Goal: Task Accomplishment & Management: Use online tool/utility

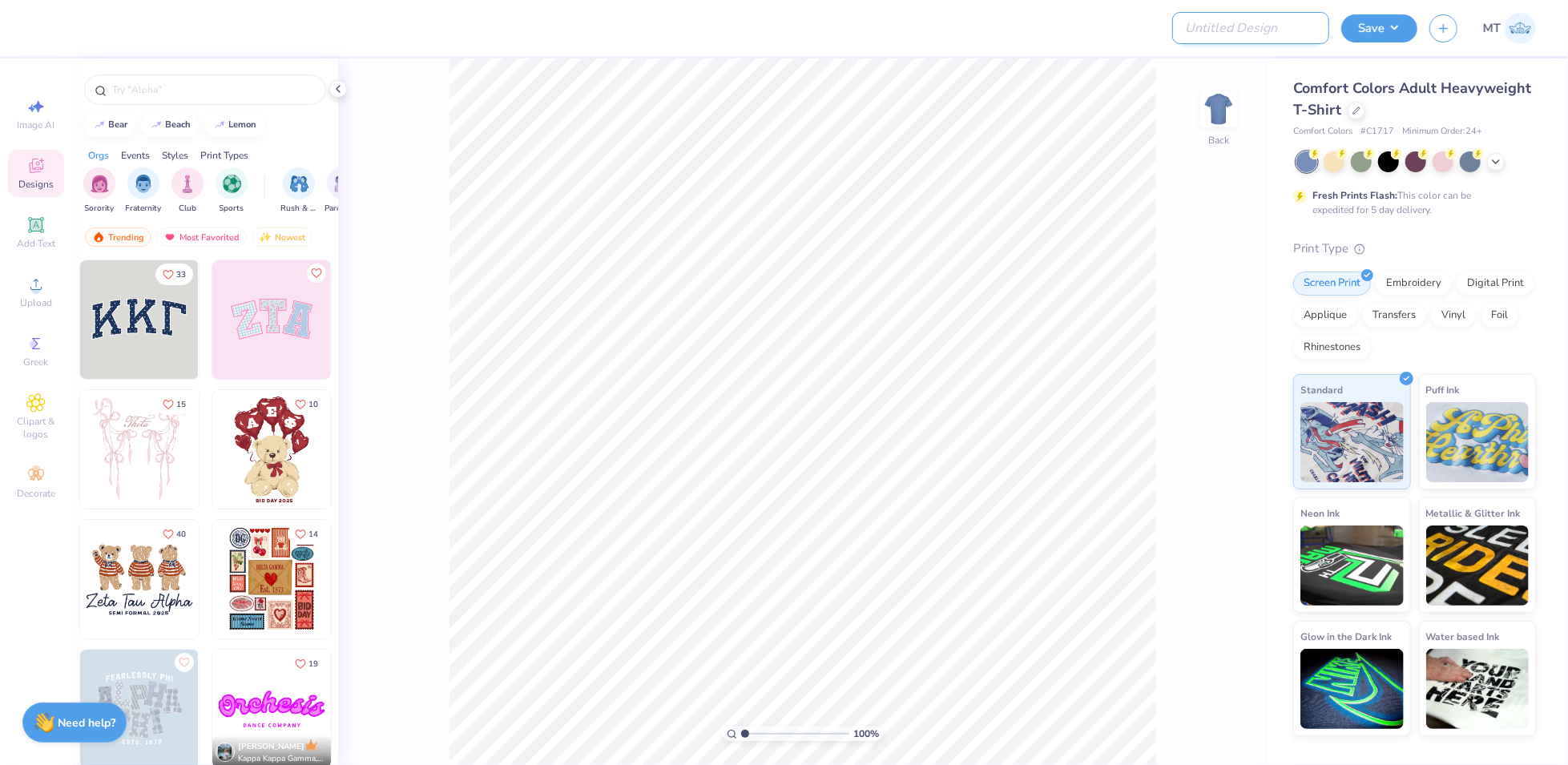
click at [1277, 36] on input "Design Title" at bounding box center [1250, 28] width 157 height 32
paste input "FPS239621"
type input "FPS239621"
click at [1366, 121] on div "Comfort Colors Adult Heavyweight T-Shirt Comfort Colors # C1717 Minimum Order: …" at bounding box center [1415, 108] width 243 height 61
click at [1364, 114] on div "Comfort Colors Adult Heavyweight T-Shirt" at bounding box center [1415, 100] width 243 height 44
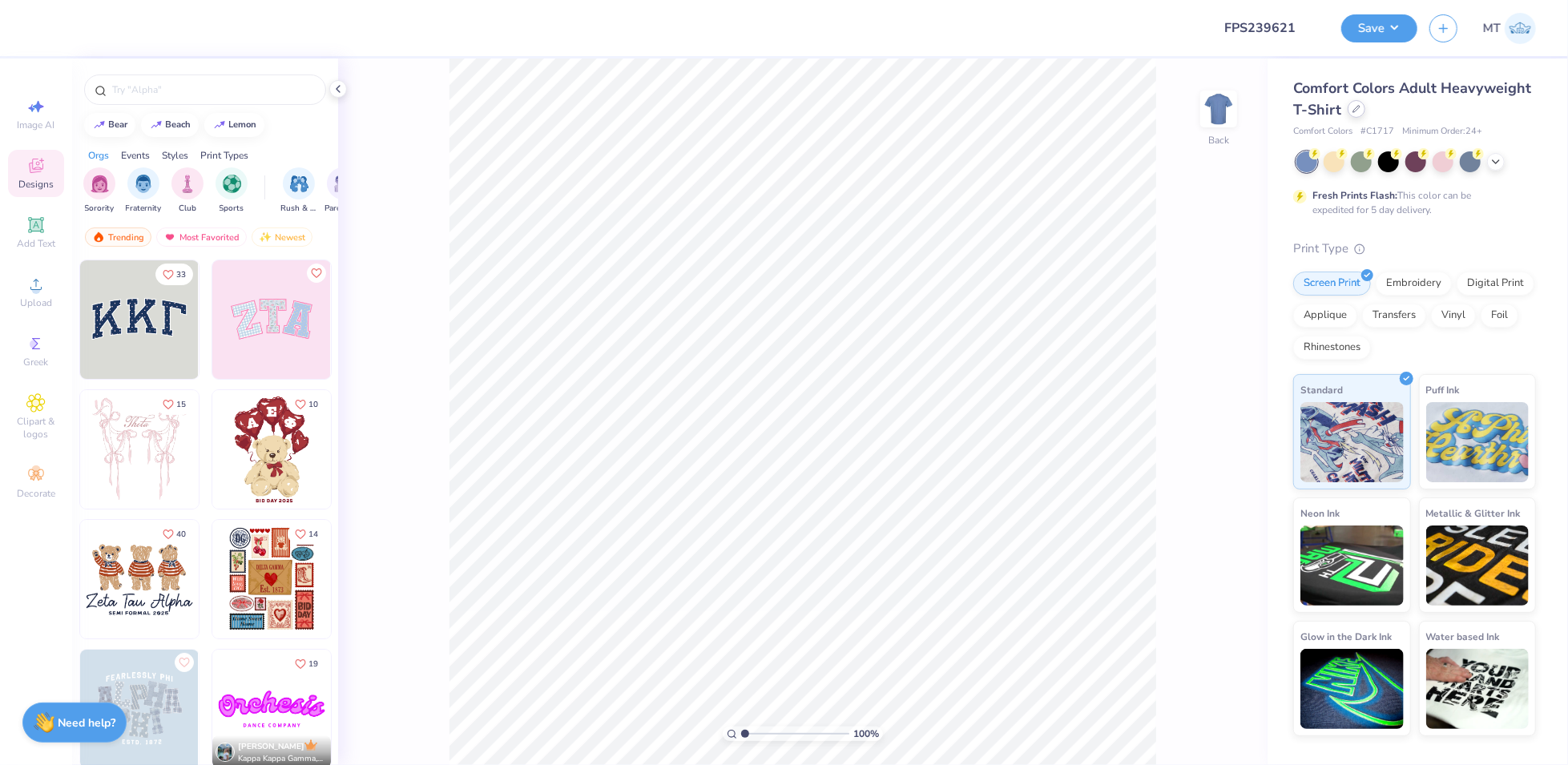
click at [1354, 107] on icon at bounding box center [1356, 109] width 7 height 7
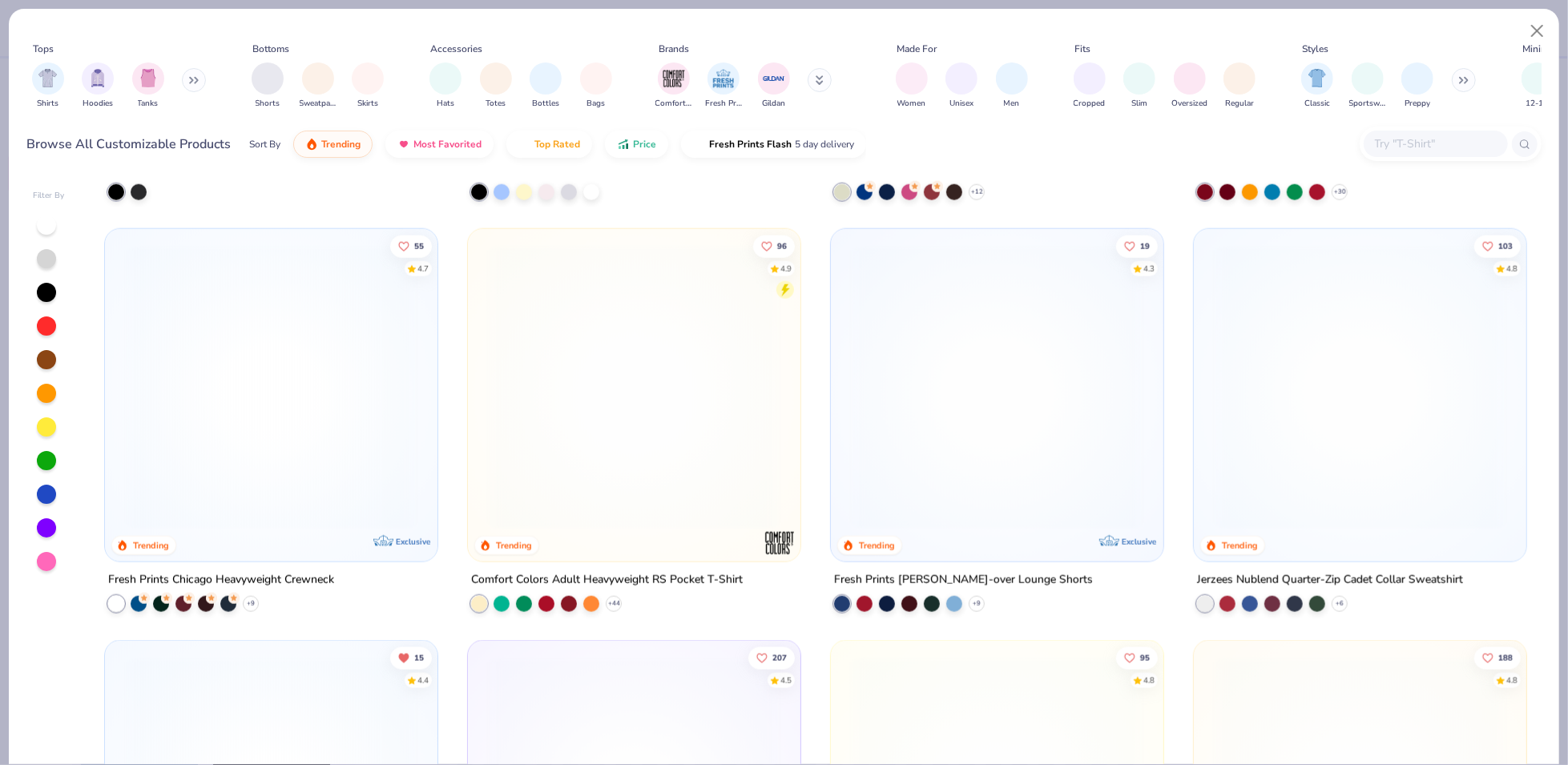
scroll to position [1615, 0]
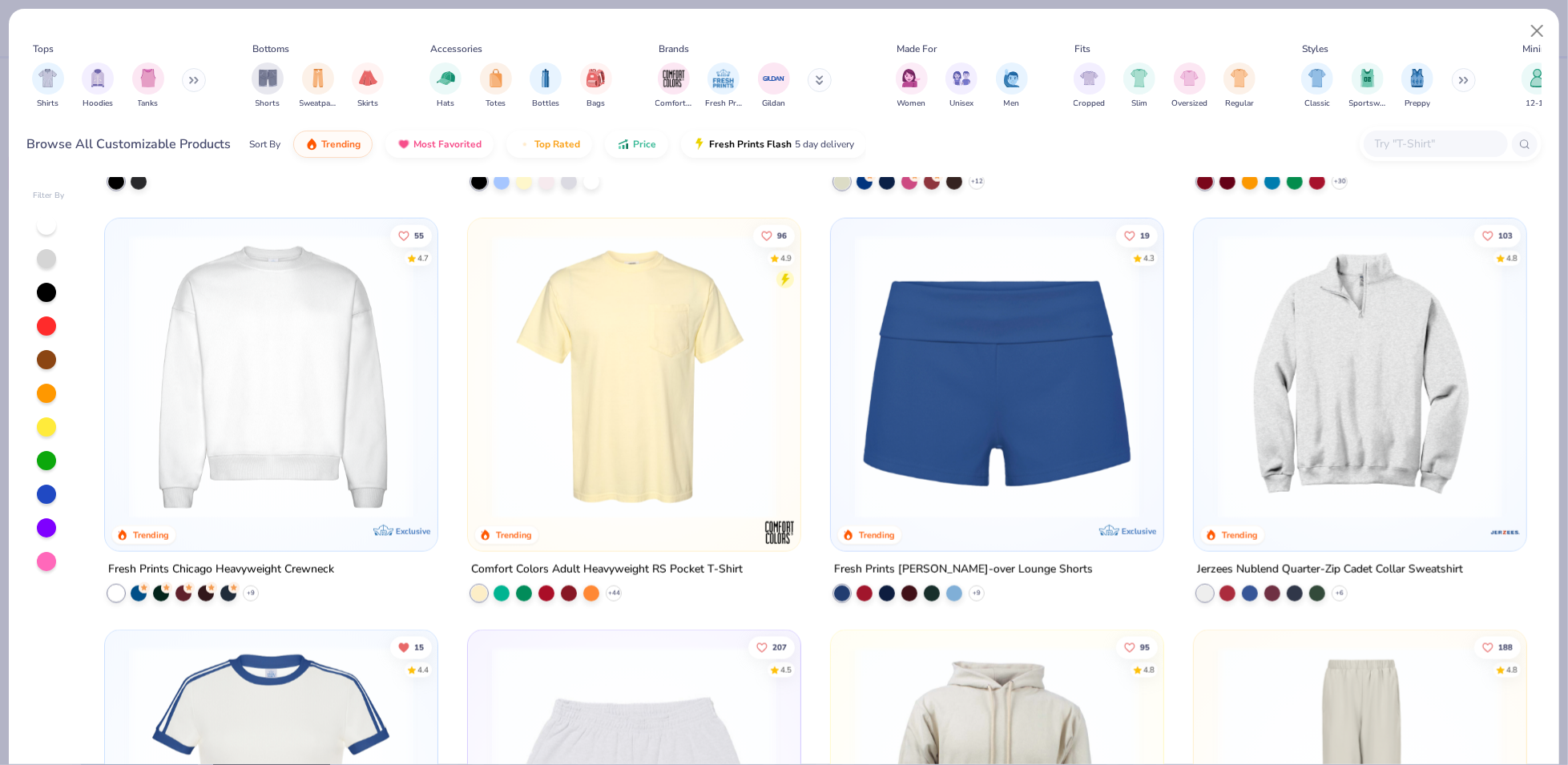
click at [318, 370] on img at bounding box center [271, 377] width 301 height 285
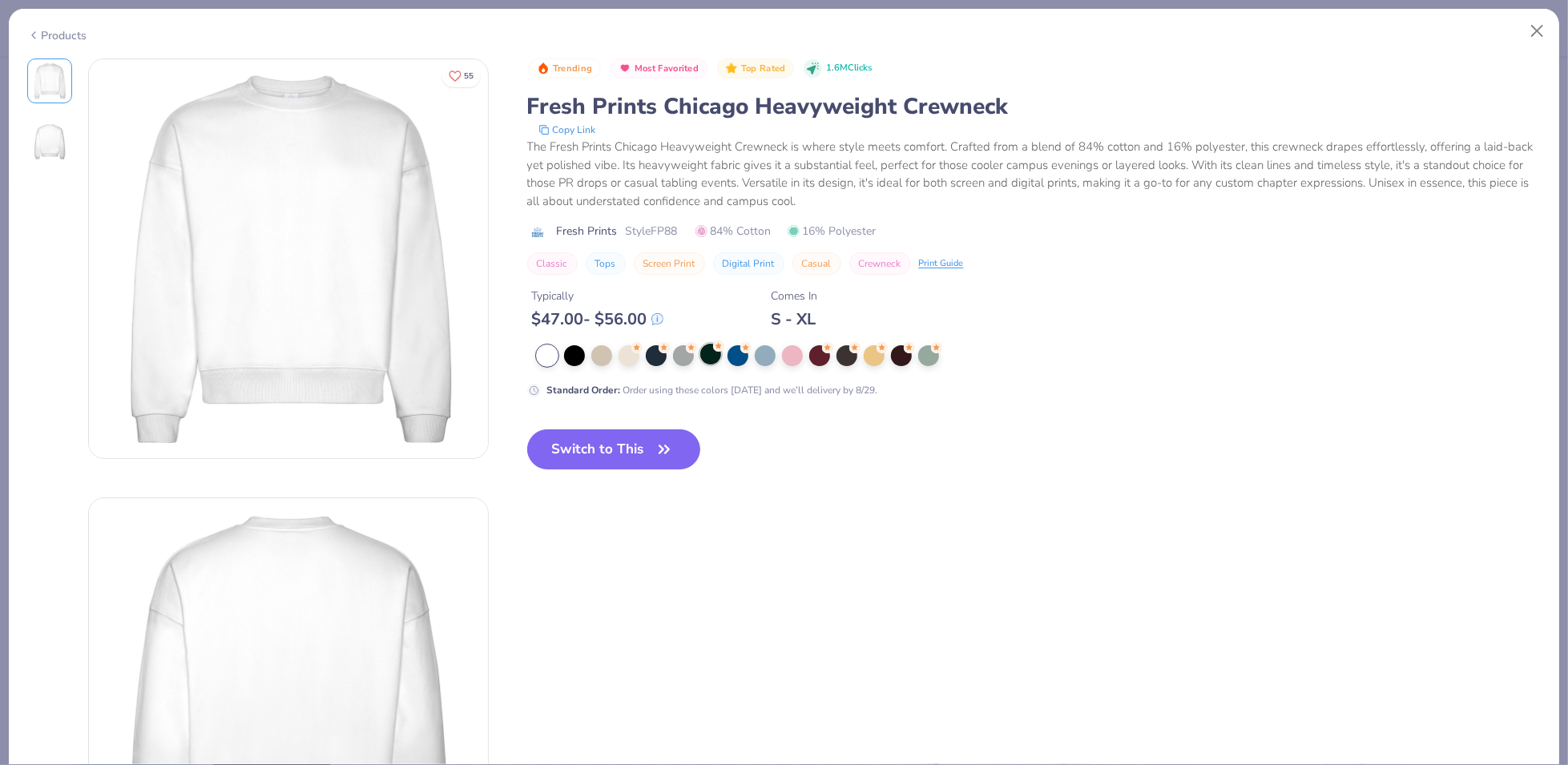
click at [710, 356] on div at bounding box center [710, 354] width 21 height 21
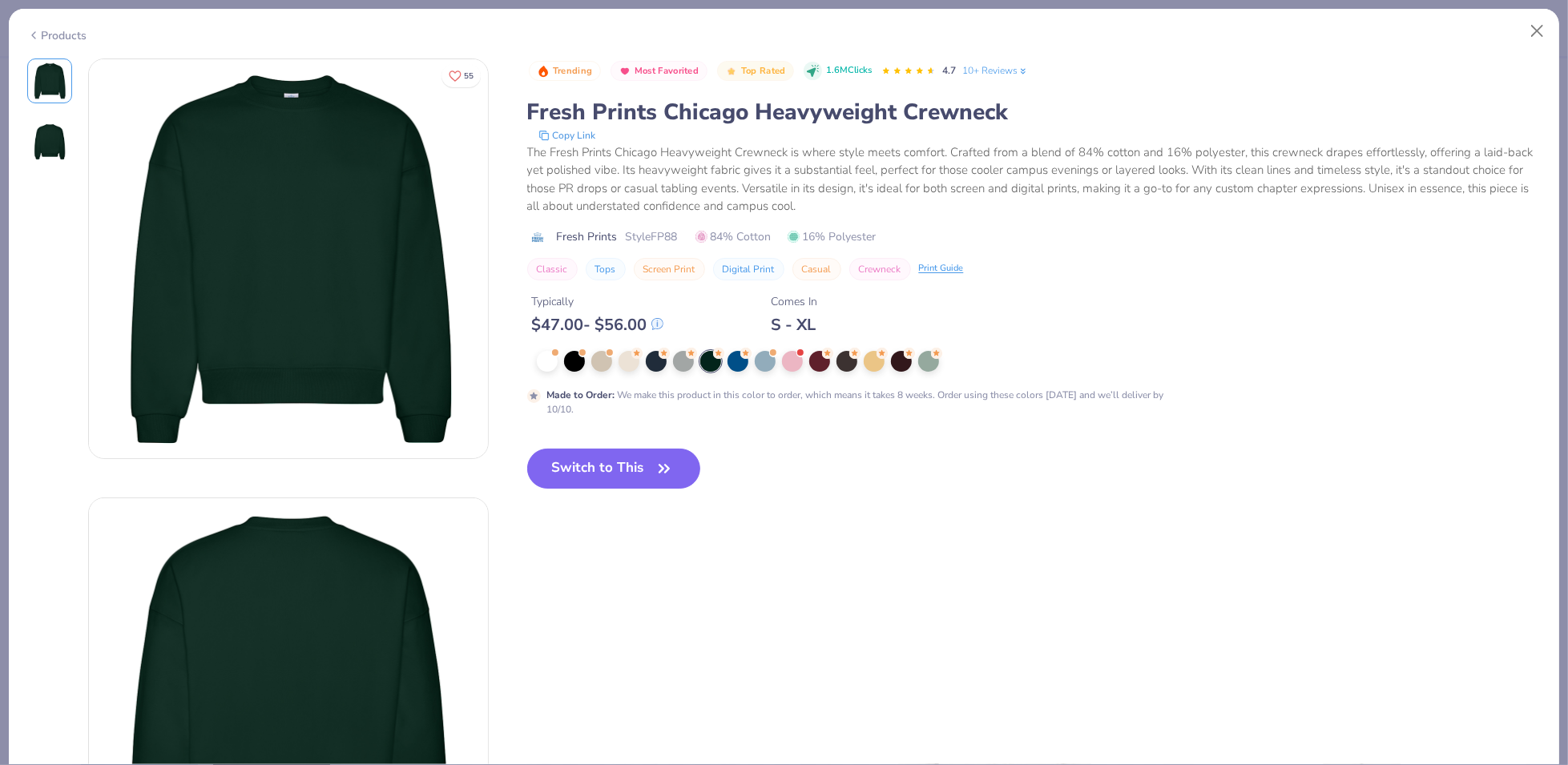
drag, startPoint x: 646, startPoint y: 468, endPoint x: 1322, endPoint y: 102, distance: 768.7
click at [646, 468] on button "Switch to This" at bounding box center [614, 469] width 174 height 40
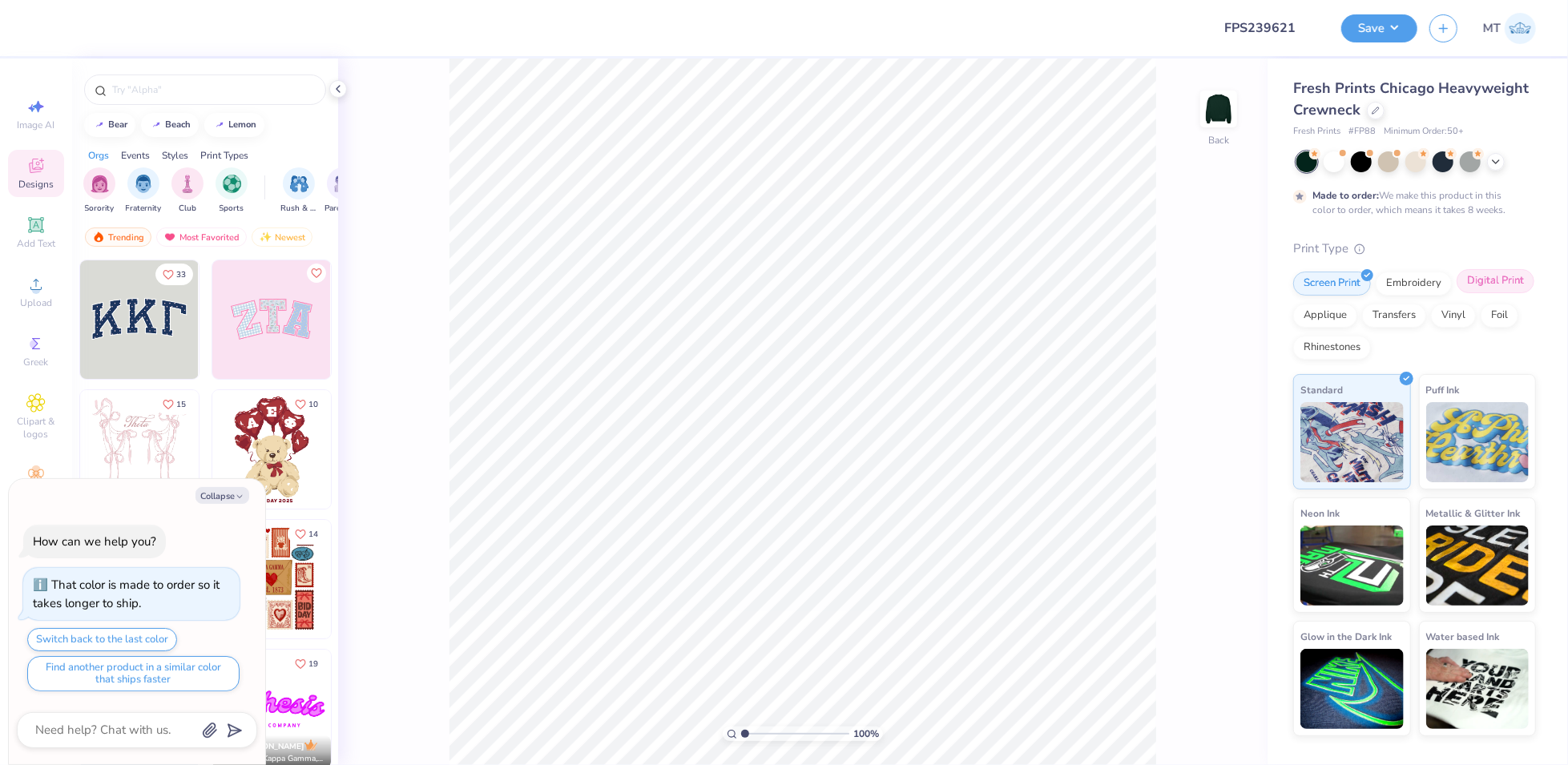
click at [1493, 286] on div "Digital Print" at bounding box center [1495, 281] width 78 height 24
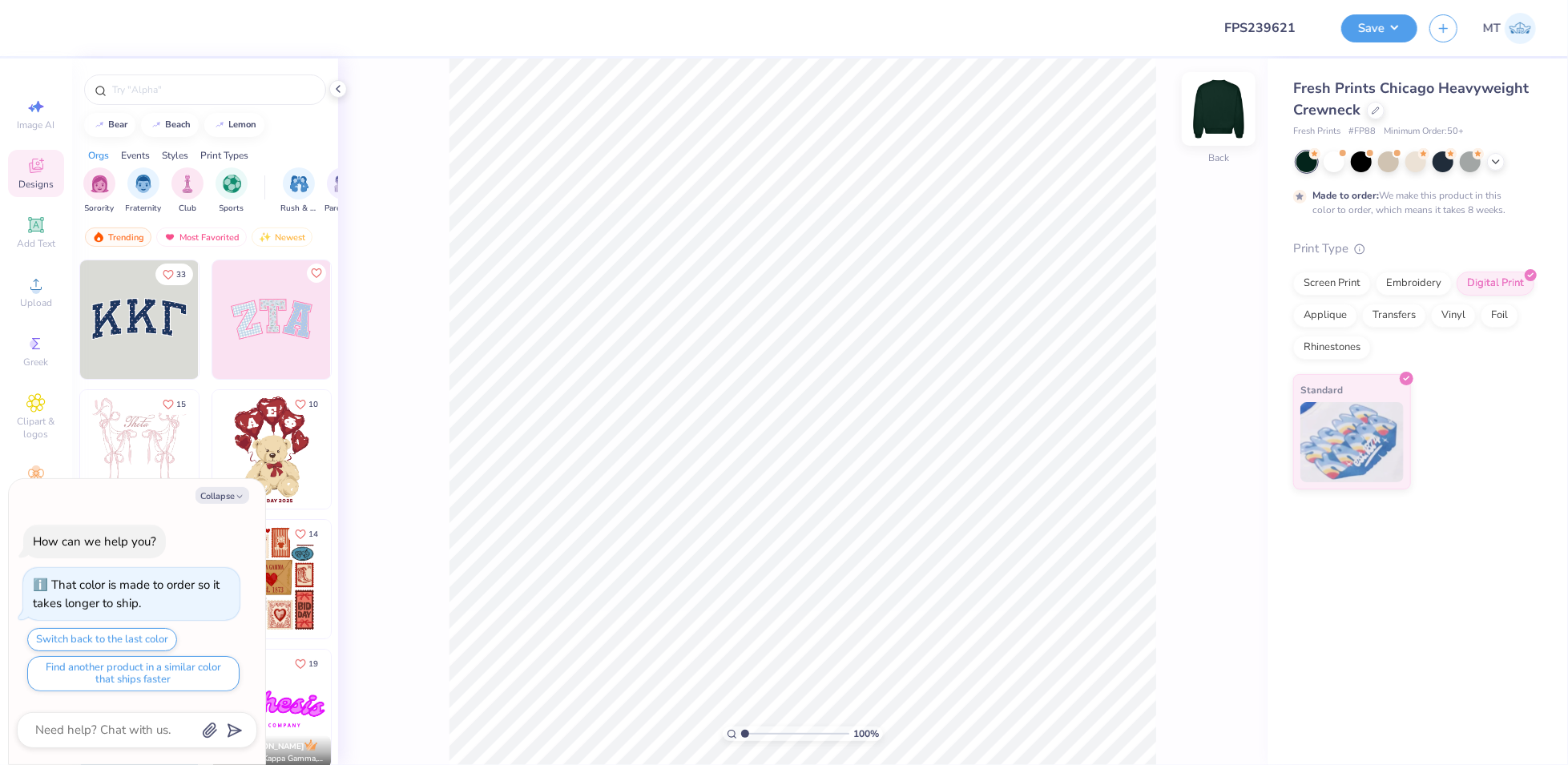
click at [1227, 93] on img at bounding box center [1218, 109] width 64 height 65
click at [221, 499] on button "Collapse" at bounding box center [222, 495] width 54 height 17
type textarea "x"
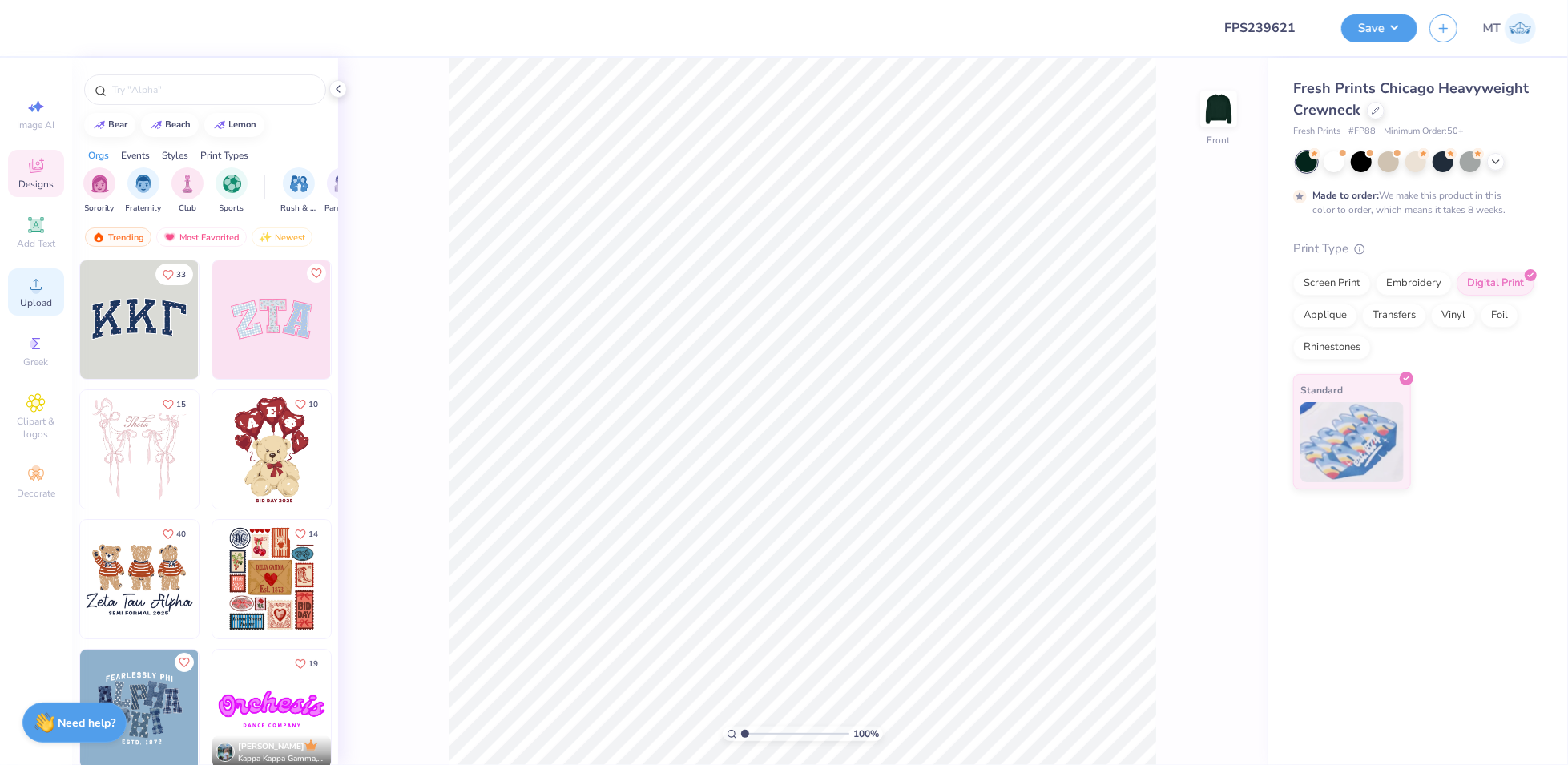
click at [33, 297] on span "Upload" at bounding box center [36, 302] width 32 height 13
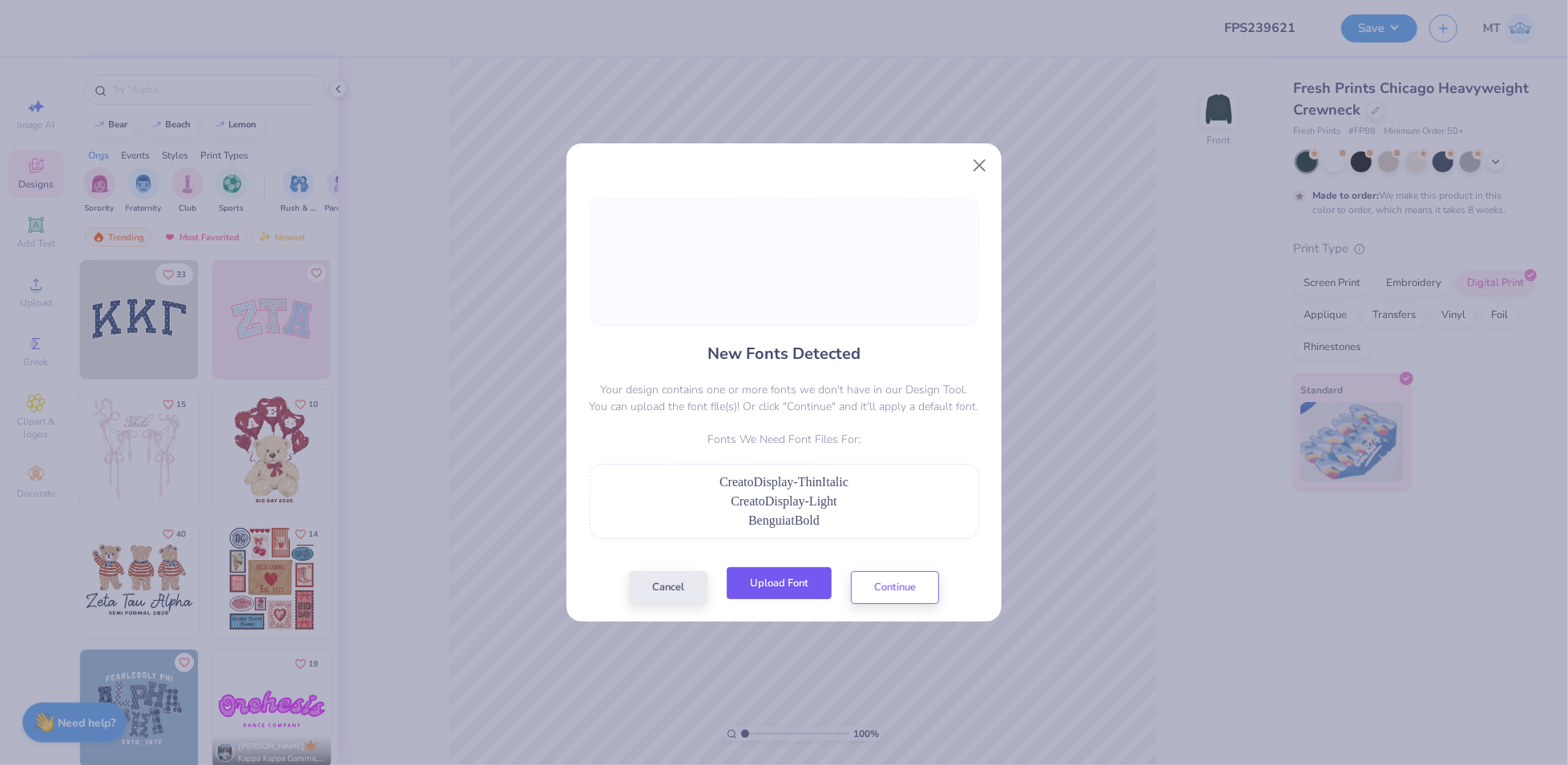
click at [778, 583] on button "Upload Font" at bounding box center [778, 583] width 105 height 33
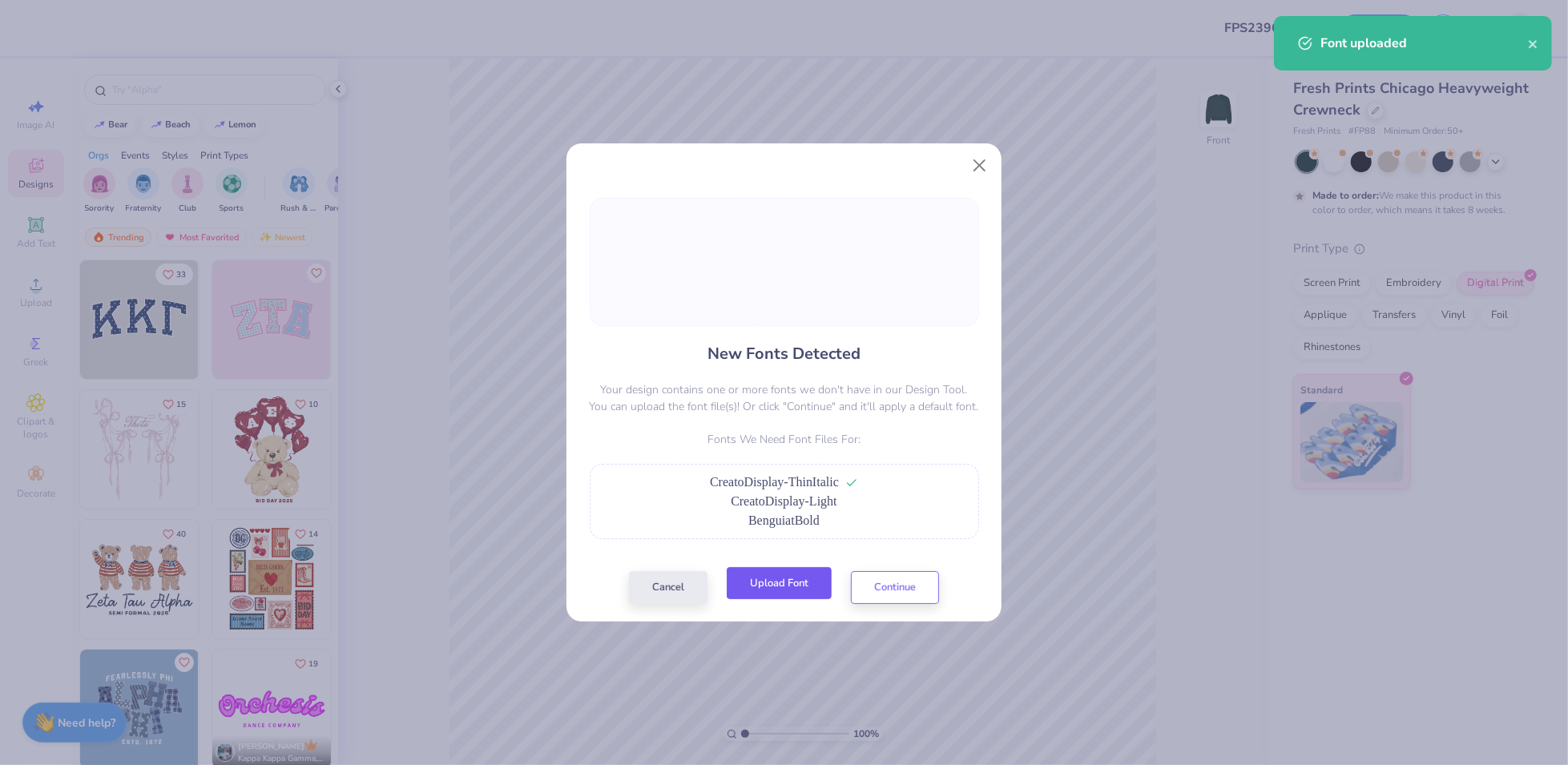
click at [789, 576] on button "Upload Font" at bounding box center [778, 583] width 105 height 33
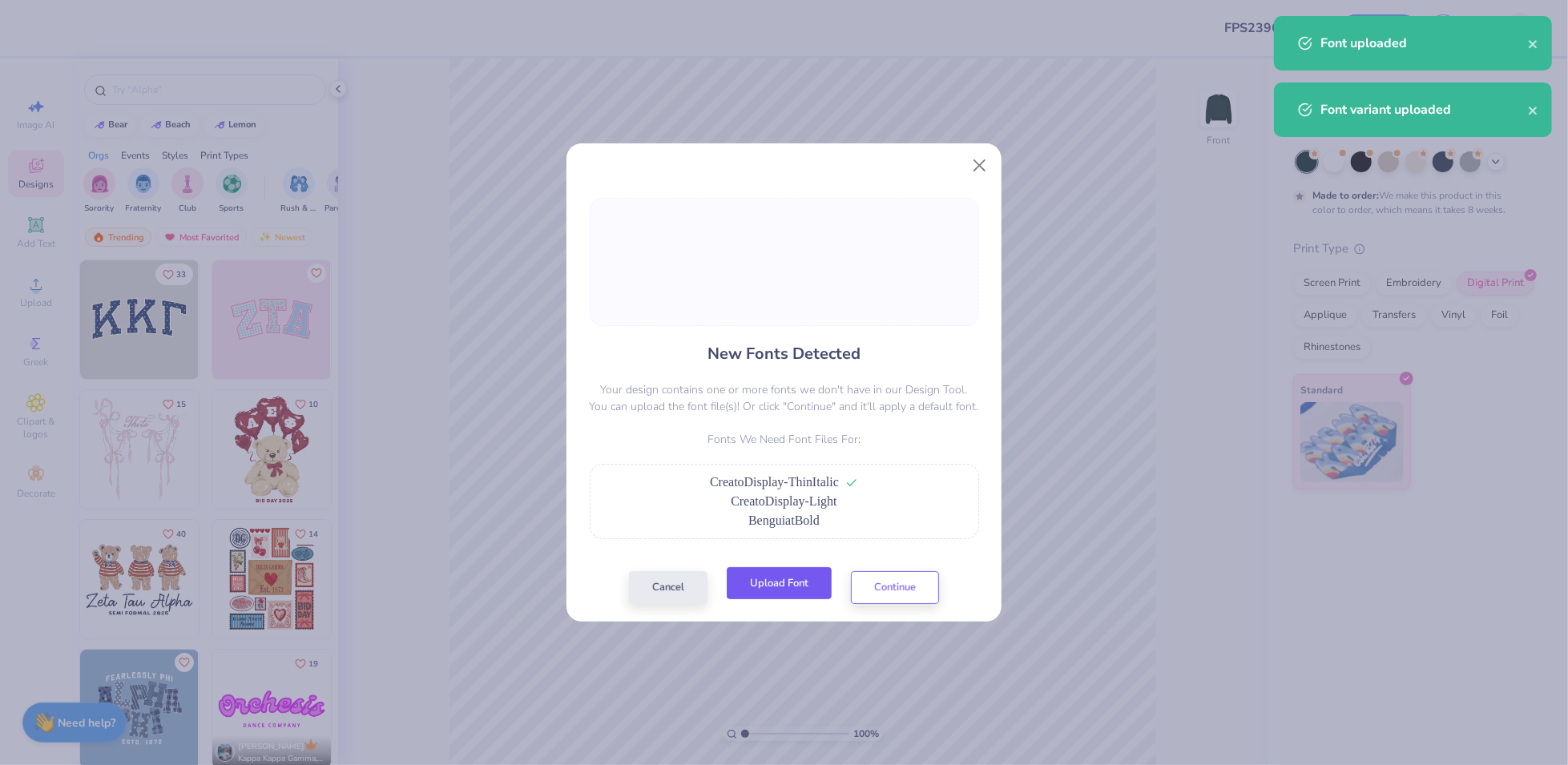
click at [787, 589] on button "Upload Font" at bounding box center [778, 583] width 105 height 33
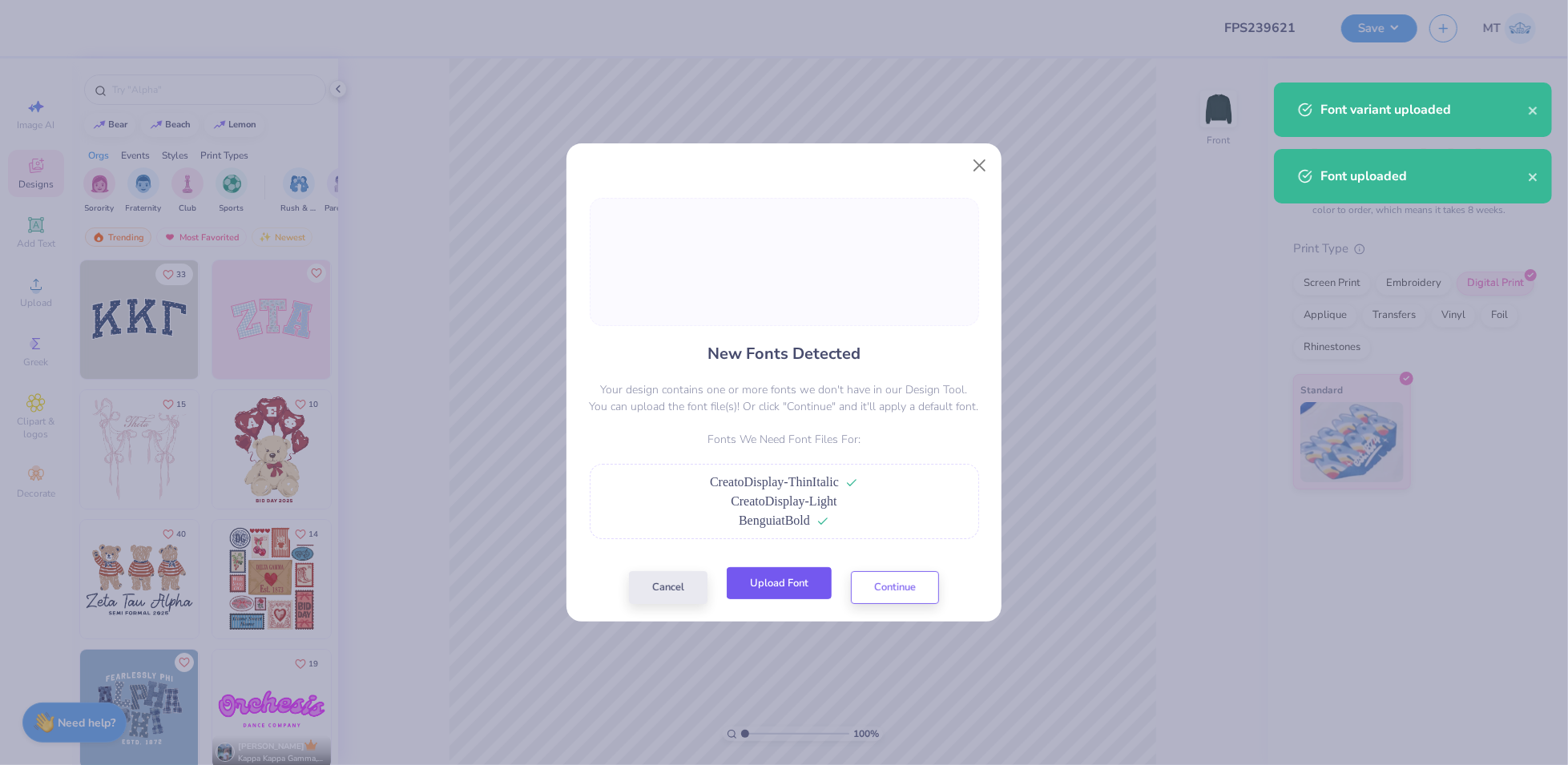
click at [786, 587] on button "Upload Font" at bounding box center [778, 583] width 105 height 33
click at [926, 582] on button "Continue" at bounding box center [895, 583] width 88 height 33
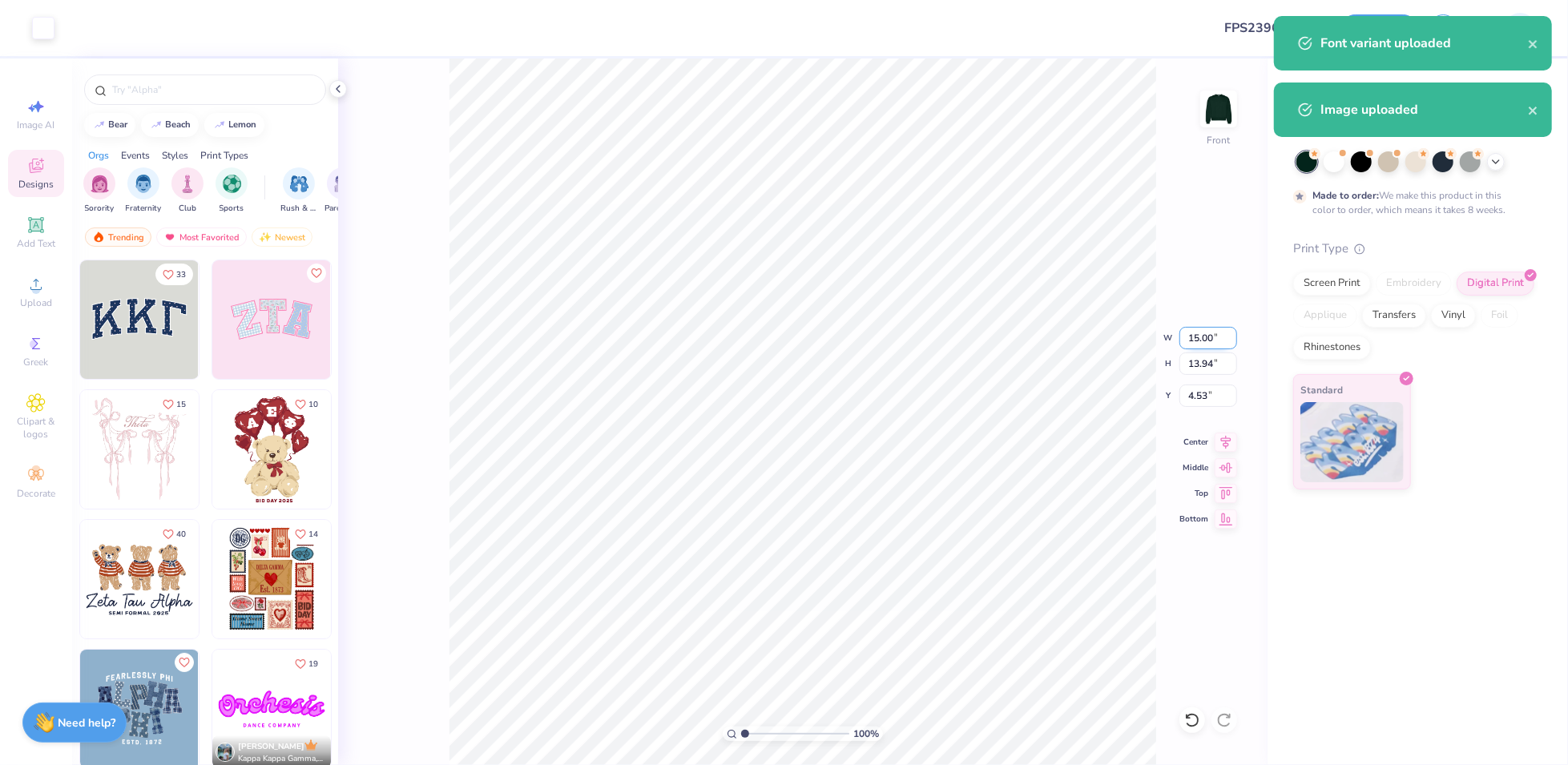
click at [1199, 337] on input "15.00" at bounding box center [1208, 338] width 58 height 23
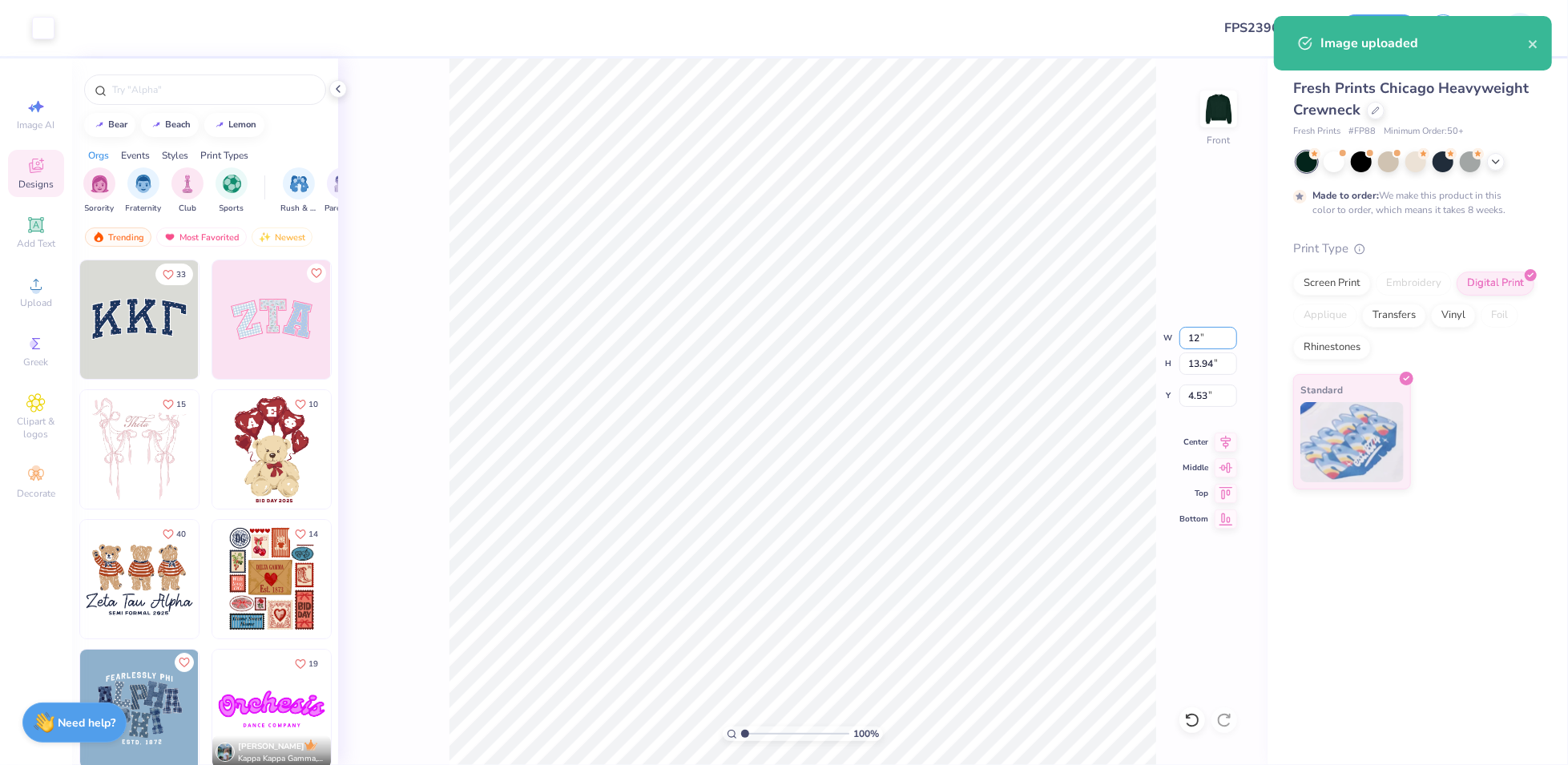
type input "12.00"
type input "11.16"
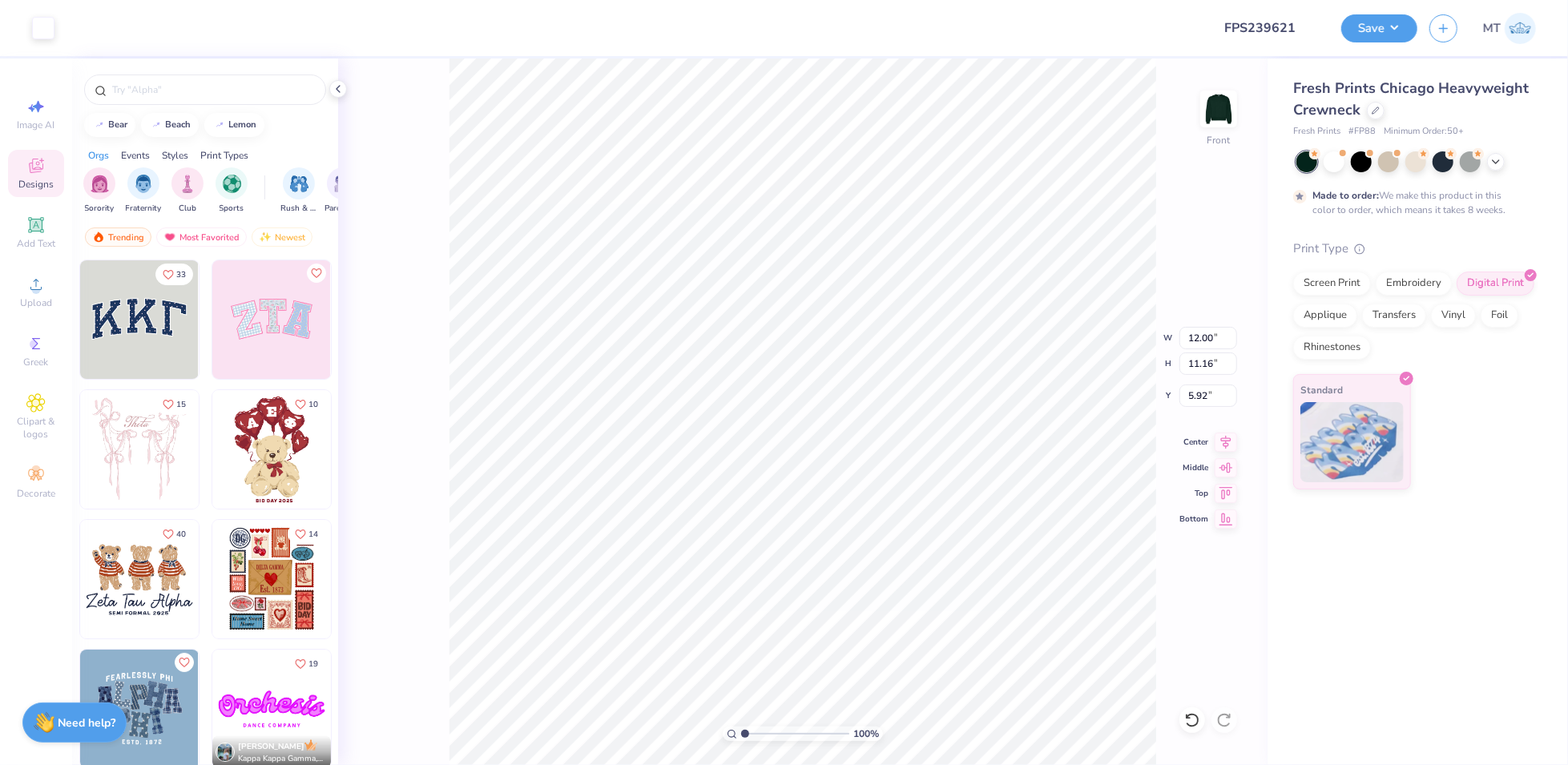
type input "4.40"
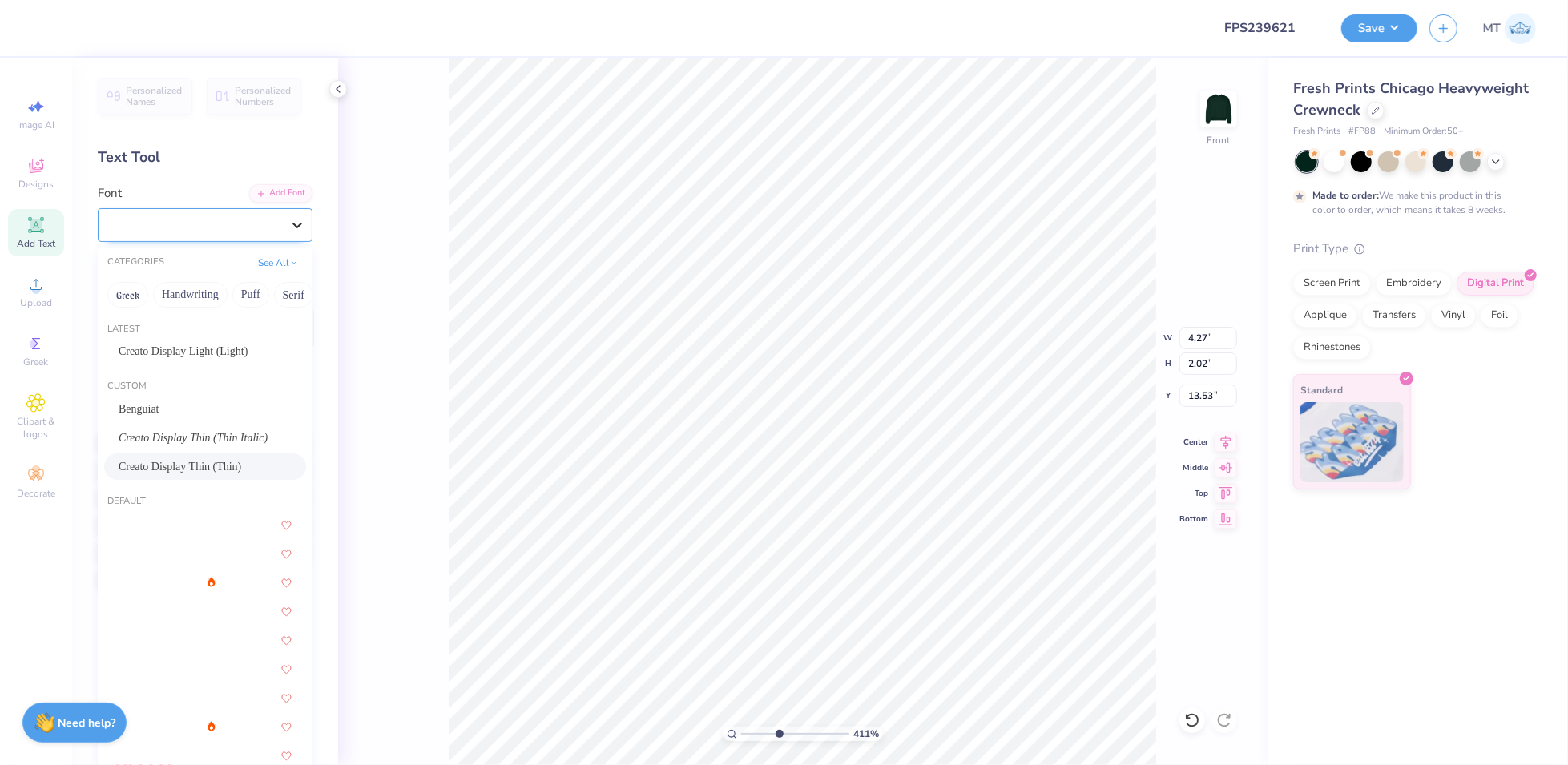
click at [289, 227] on icon at bounding box center [297, 225] width 16 height 16
click at [218, 432] on span "Creato Display Thin (Thin Italic)" at bounding box center [193, 438] width 149 height 17
type input "4.10866946751705"
type input "4.40"
type input "1.99"
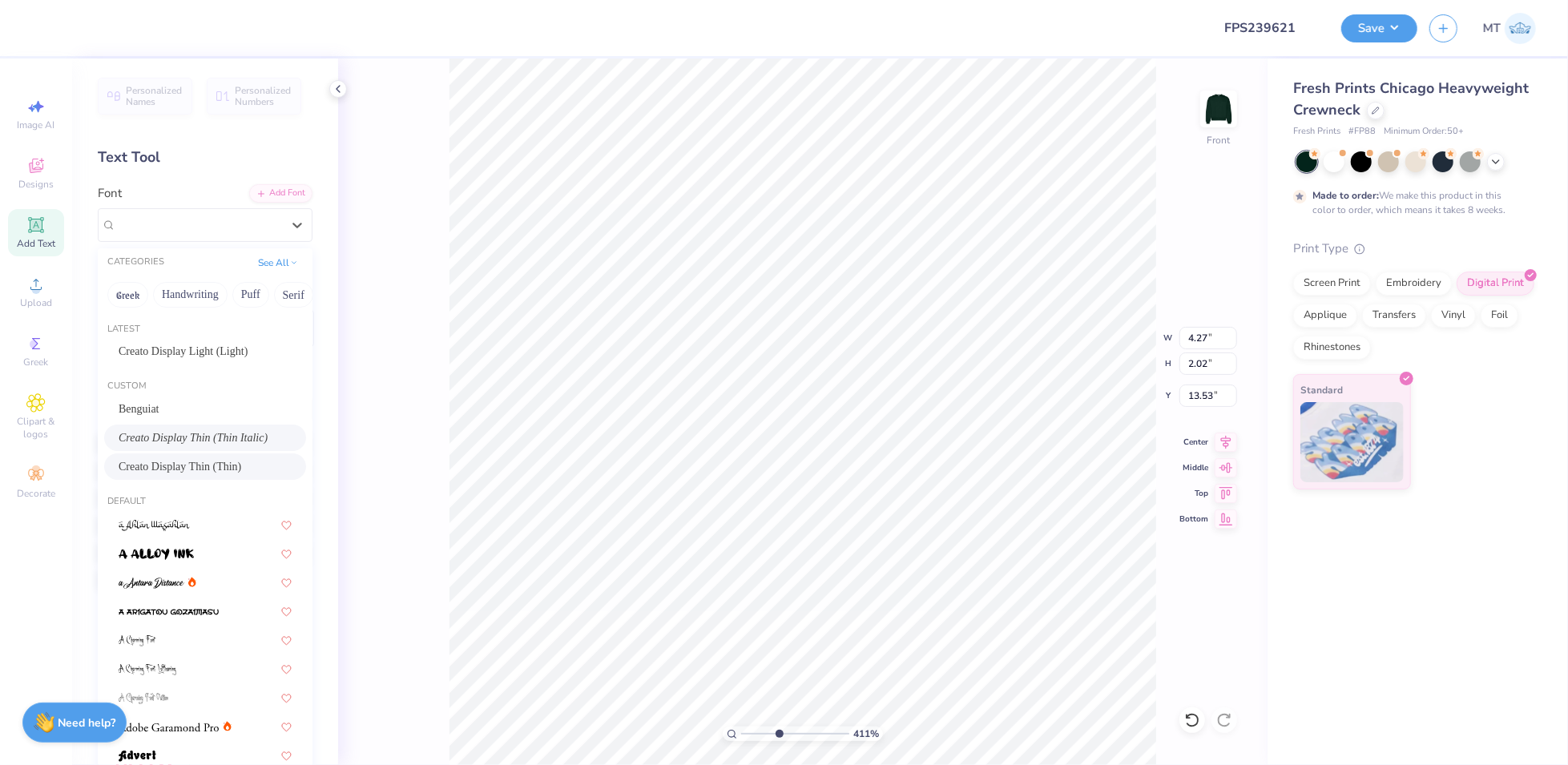
type input "13.56"
click at [289, 230] on icon at bounding box center [297, 225] width 16 height 16
click at [211, 437] on span "Creato Display Thin (Thin Italic)" at bounding box center [193, 438] width 149 height 17
type input "3.61233964606691"
type input "4.27"
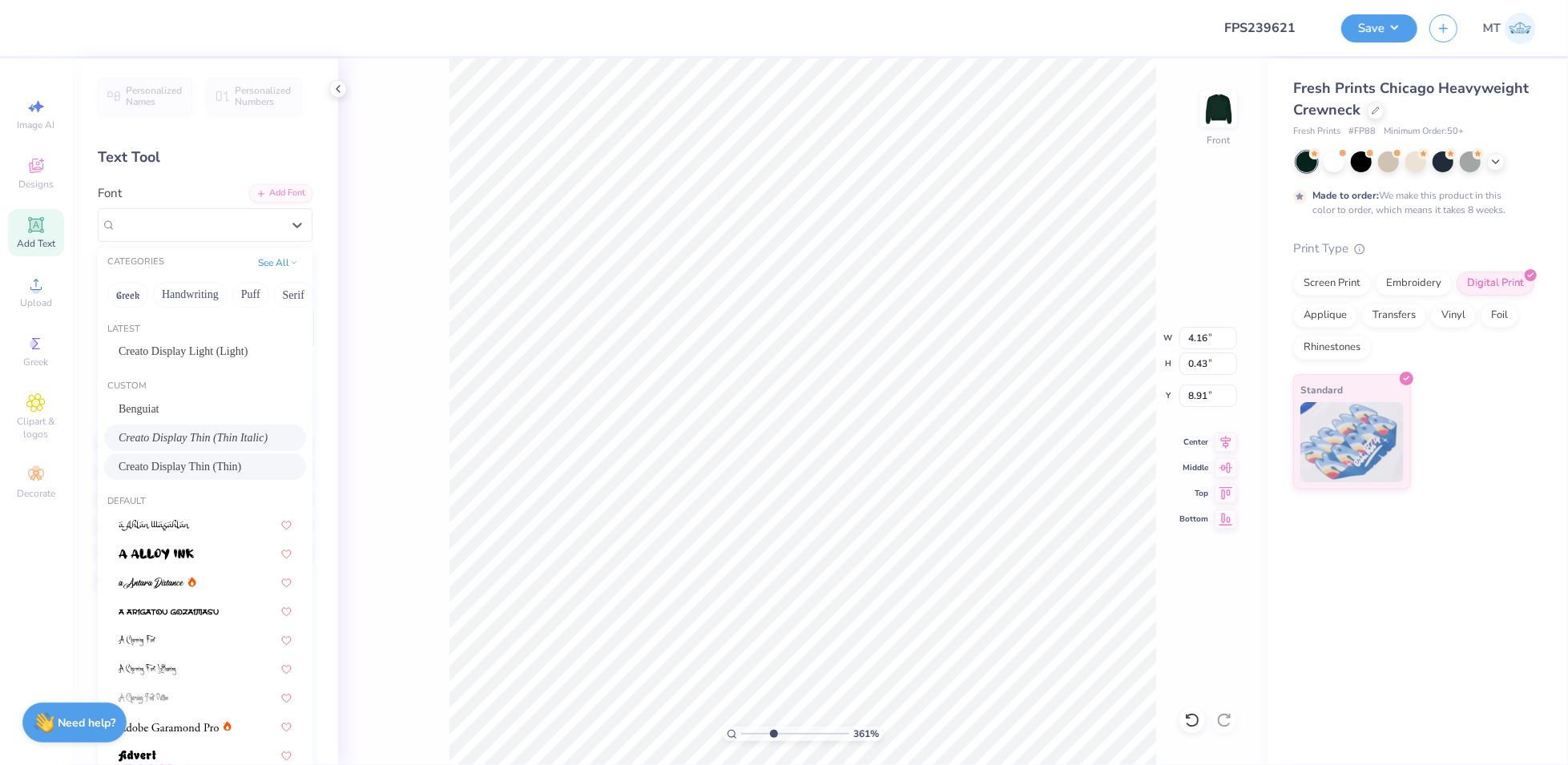
type input "8.90"
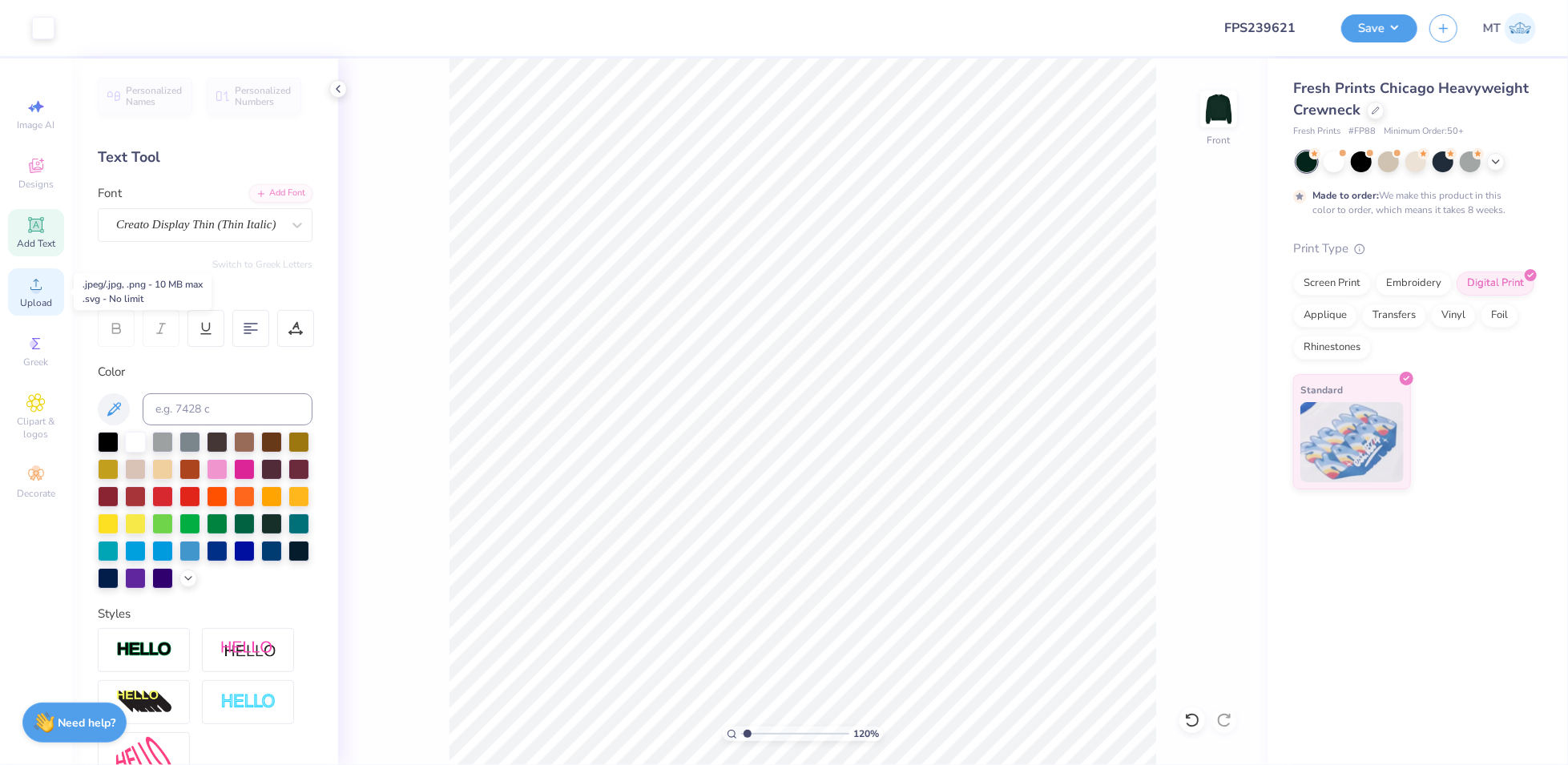
click at [51, 292] on div "Upload" at bounding box center [36, 292] width 56 height 47
type input "1.19968670848388"
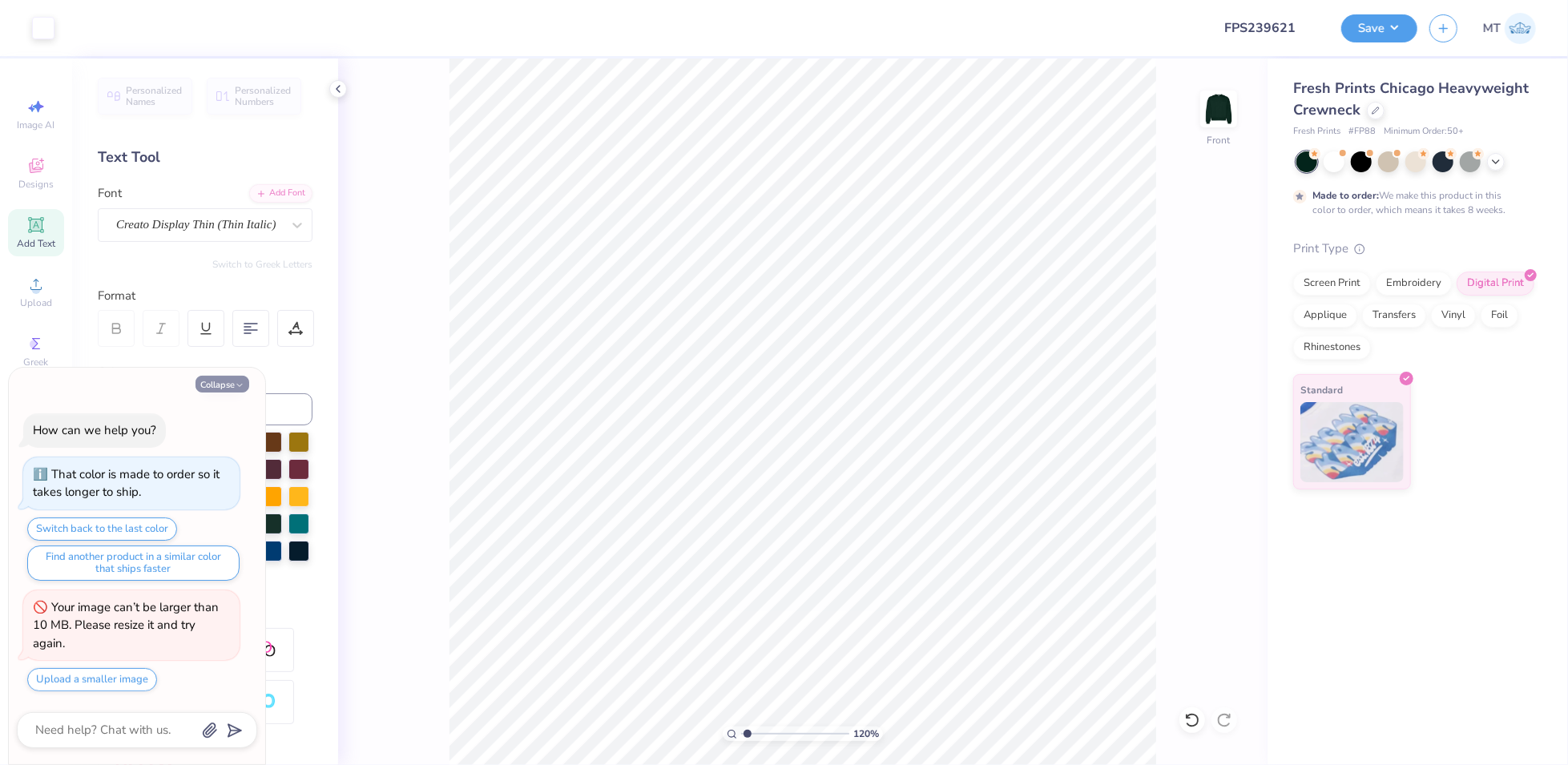
click at [224, 388] on button "Collapse" at bounding box center [222, 385] width 54 height 17
type textarea "x"
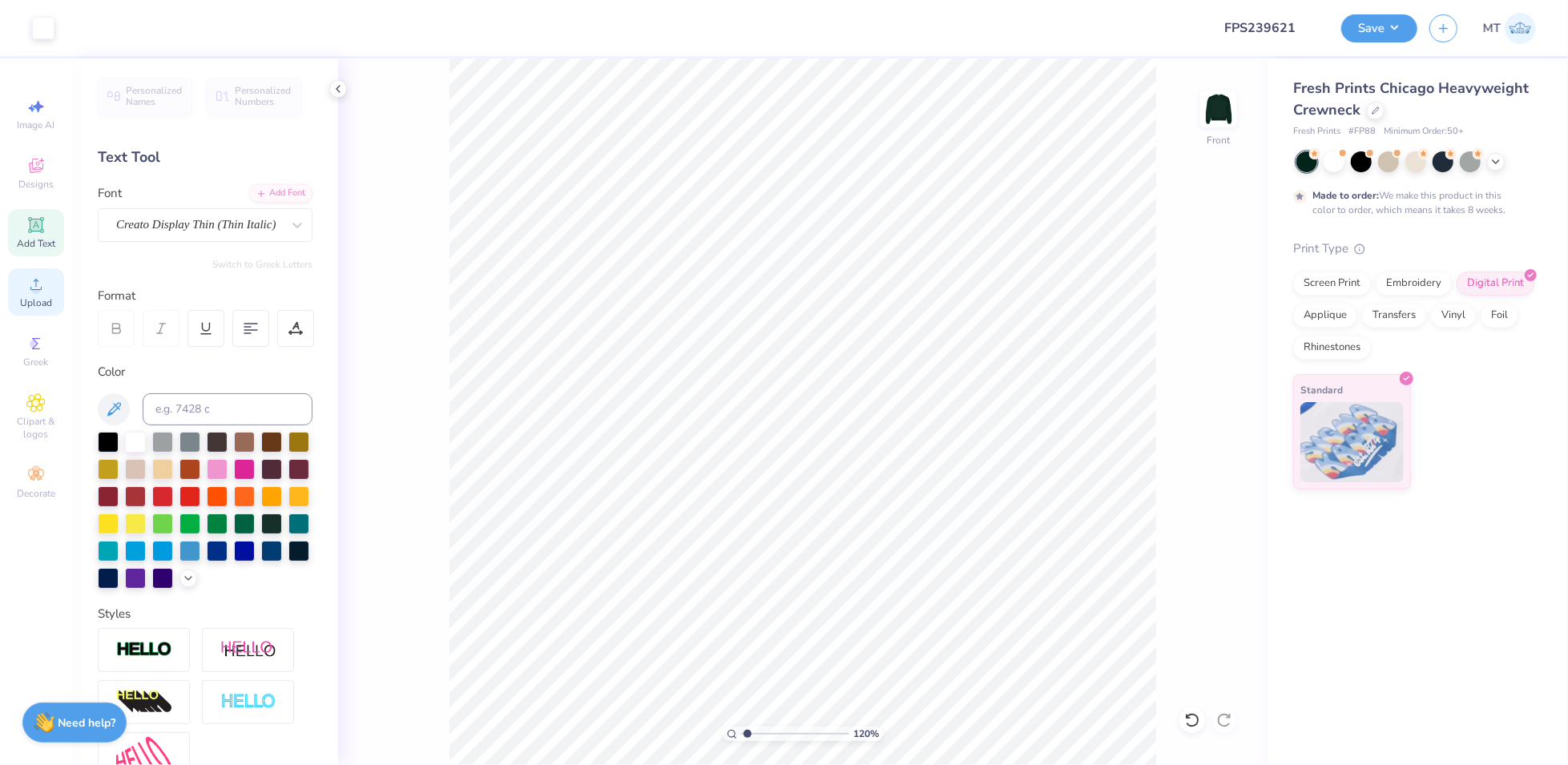
click at [33, 286] on circle at bounding box center [35, 289] width 9 height 9
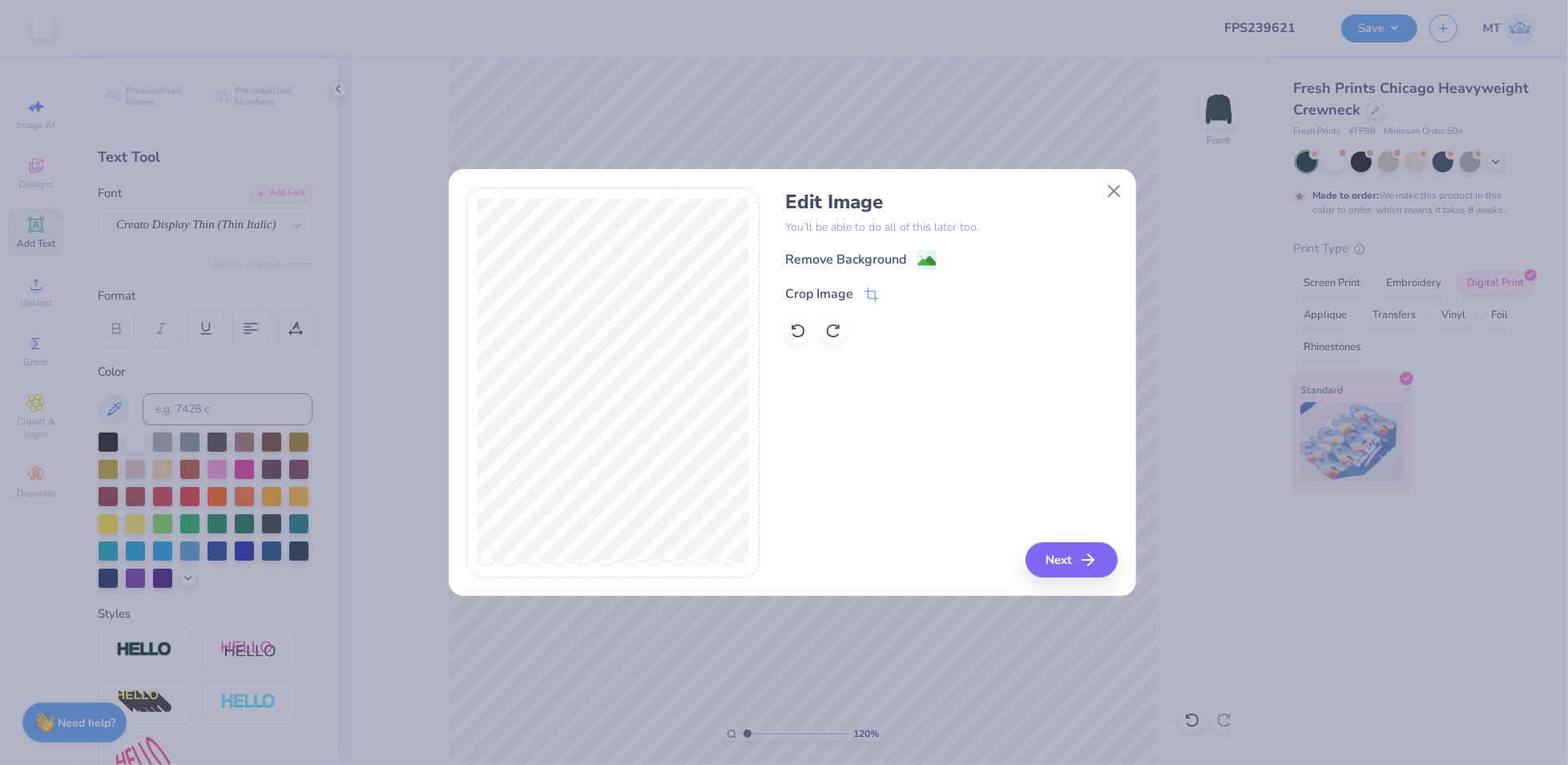
click at [1070, 537] on div "Edit Image You’ll be able to do all of this later too. Remove Background Crop I…" at bounding box center [951, 383] width 333 height 391
click at [1075, 550] on button "Next" at bounding box center [1074, 560] width 92 height 35
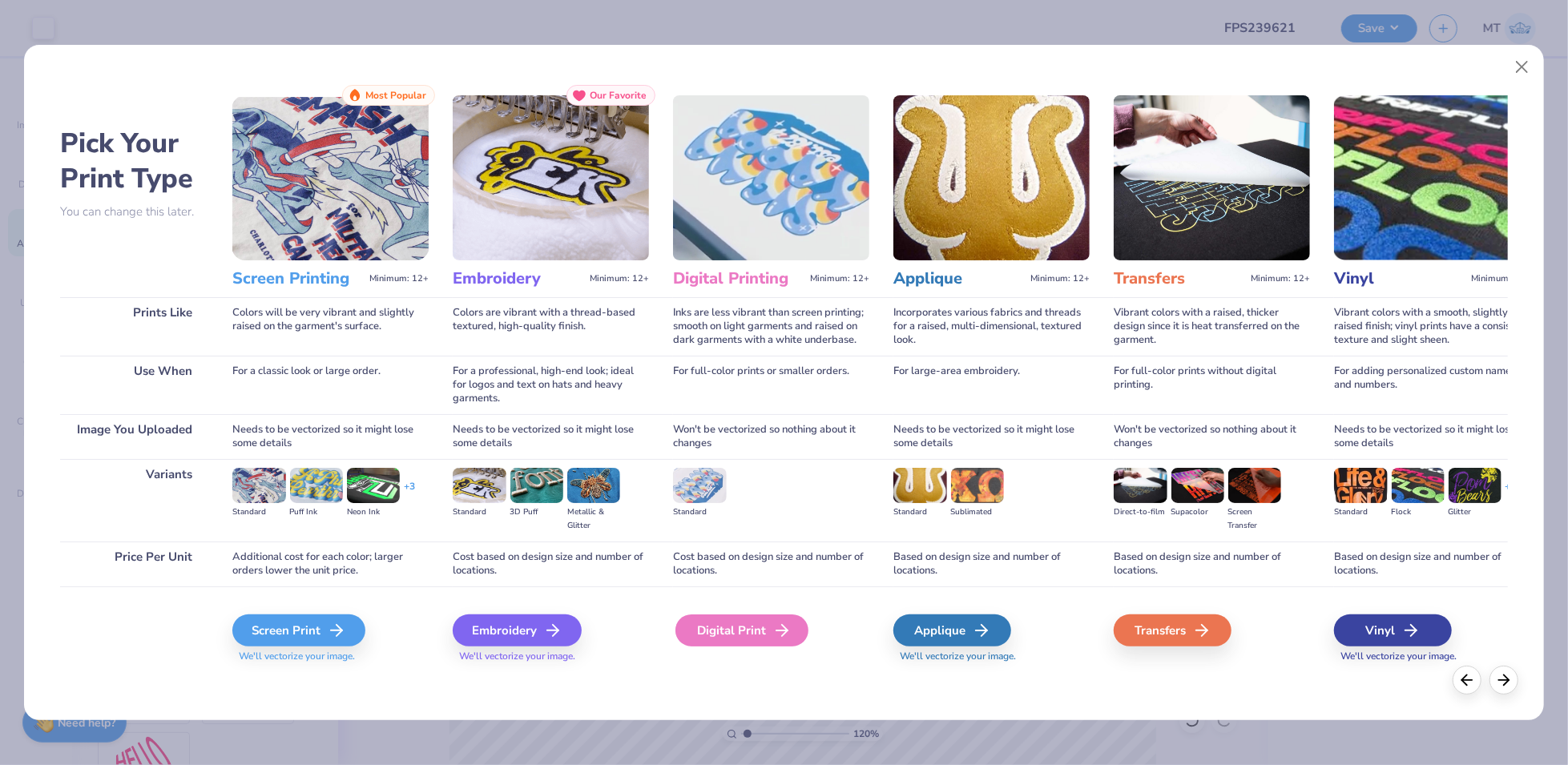
click at [775, 621] on icon at bounding box center [781, 630] width 19 height 19
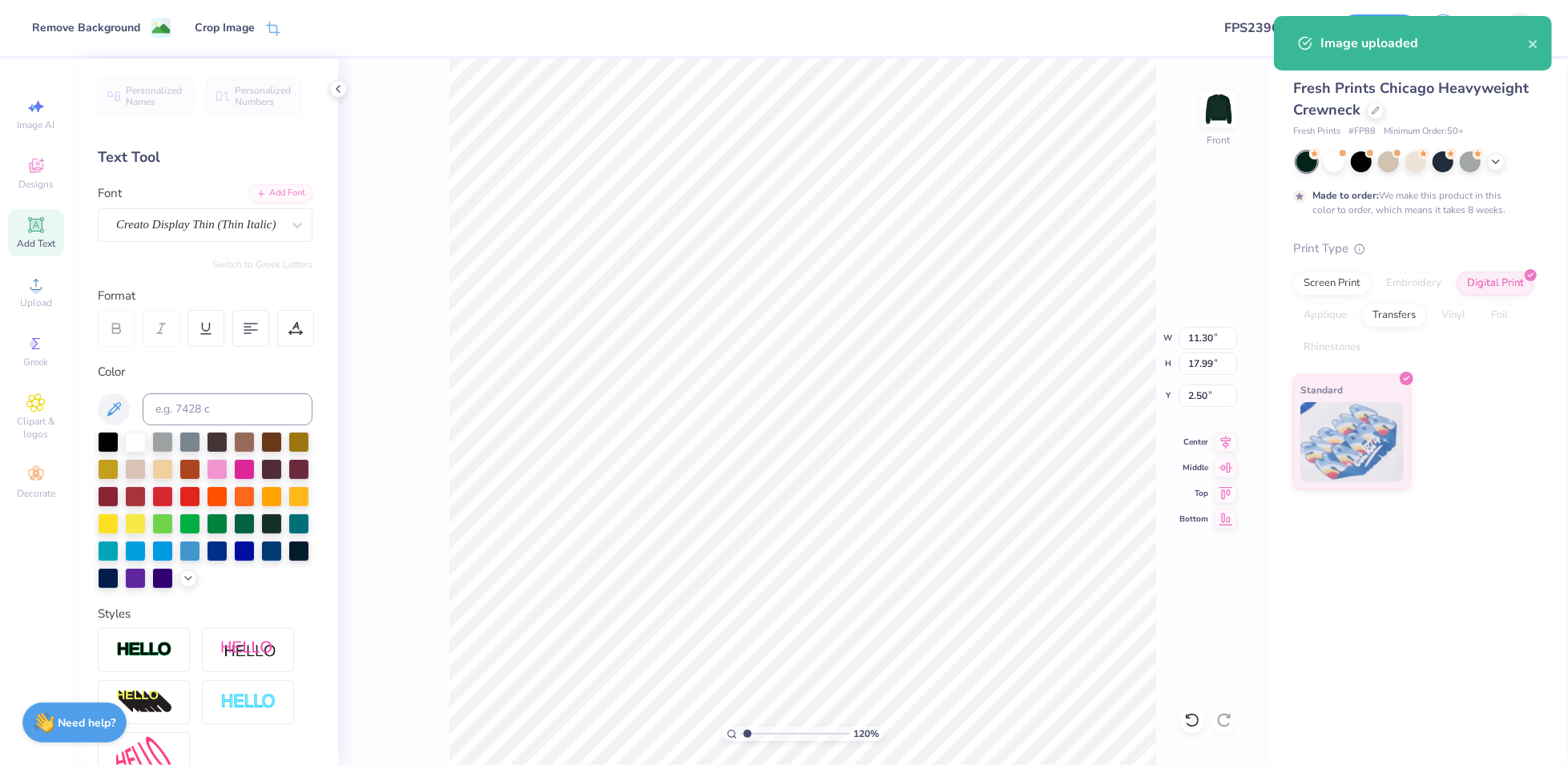
type input "1.19968670848388"
